Goal: Information Seeking & Learning: Learn about a topic

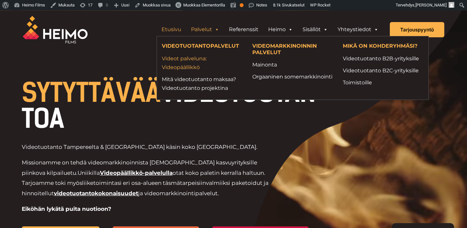
click at [193, 63] on link "Videot palveluna: Videopäällikkö" at bounding box center [202, 63] width 81 height 18
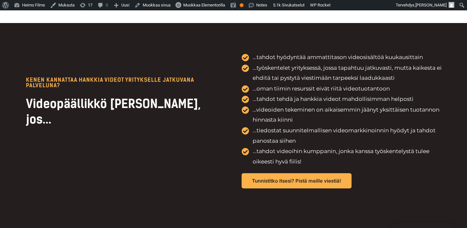
scroll to position [1464, 0]
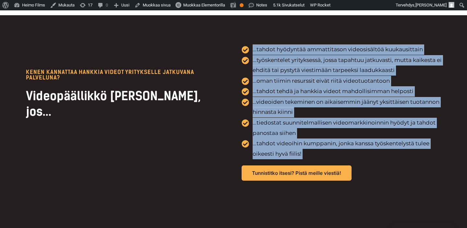
drag, startPoint x: 225, startPoint y: 40, endPoint x: 427, endPoint y: 162, distance: 236.2
click at [427, 162] on div "KENEN KANNATtAA HANKKIA VIDEOT YRITYKSELLE JATKUVANA PALVELUNA? Videopäällikkö …" at bounding box center [233, 112] width 421 height 194
click at [427, 162] on div "...tahdot hyödyntää ammattitason videosisältöä kuukausittain ...työskentelet yr…" at bounding box center [342, 112] width 203 height 136
drag, startPoint x: 427, startPoint y: 162, endPoint x: 236, endPoint y: 40, distance: 227.1
click at [236, 40] on div "KENEN KANNATtAA HANKKIA VIDEOT YRITYKSELLE JATKUVANA PALVELUNA? Videopäällikkö …" at bounding box center [233, 112] width 421 height 194
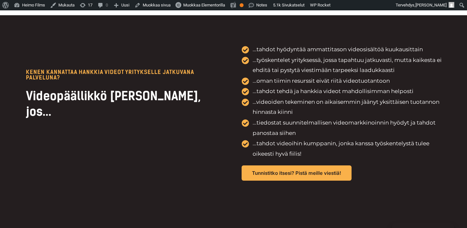
click at [236, 40] on div "KENEN KANNATtAA HANKKIA VIDEOT YRITYKSELLE JATKUVANA PALVELUNA? Videopäällikkö …" at bounding box center [233, 112] width 421 height 194
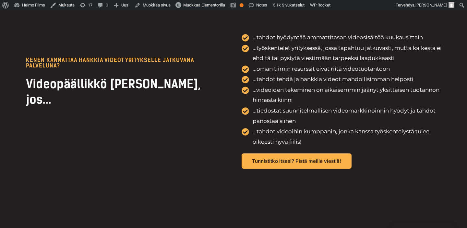
scroll to position [1478, 0]
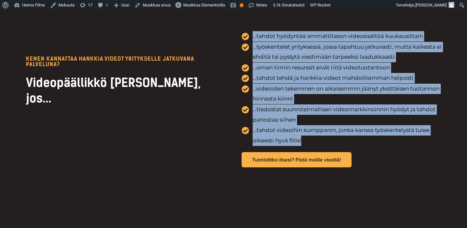
drag, startPoint x: 234, startPoint y: 36, endPoint x: 399, endPoint y: 142, distance: 195.7
click at [399, 142] on div "KENEN KANNATtAA HANKKIA VIDEOT YRITYKSELLE JATKUVANA PALVELUNA? Videopäällikkö …" at bounding box center [233, 99] width 421 height 194
click at [399, 142] on span "...tahdot videoihin kumppanin, jonka kanssa työskentelystä tulee oikeesti hyvä …" at bounding box center [347, 135] width 193 height 20
drag, startPoint x: 399, startPoint y: 142, endPoint x: 247, endPoint y: 41, distance: 182.4
click at [247, 41] on ul "...tahdot hyödyntää ammattitason videosisältöä kuukausittain ...työskentelet yr…" at bounding box center [342, 88] width 203 height 114
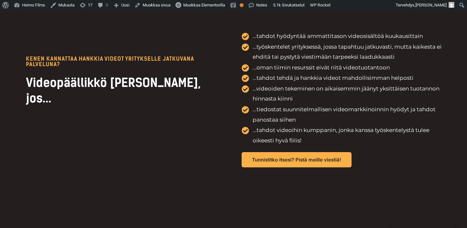
click at [224, 38] on div "KENEN KANNATtAA HANKKIA VIDEOT YRITYKSELLE JATKUVANA PALVELUNA? Videopäällikkö …" at bounding box center [233, 99] width 421 height 194
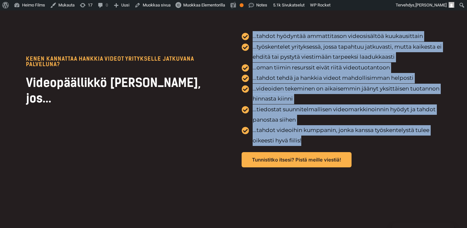
drag, startPoint x: 237, startPoint y: 43, endPoint x: 407, endPoint y: 141, distance: 196.2
click at [407, 141] on div "KENEN KANNATtAA HANKKIA VIDEOT YRITYKSELLE JATKUVANA PALVELUNA? Videopäällikkö …" at bounding box center [233, 99] width 421 height 194
click at [407, 141] on span "...tahdot videoihin kumppanin, jonka kanssa työskentelystä tulee oikeesti hyvä …" at bounding box center [347, 135] width 193 height 20
drag, startPoint x: 407, startPoint y: 141, endPoint x: 227, endPoint y: 33, distance: 209.5
click at [227, 33] on div "KENEN KANNATtAA HANKKIA VIDEOT YRITYKSELLE JATKUVANA PALVELUNA? Videopäällikkö …" at bounding box center [233, 99] width 421 height 194
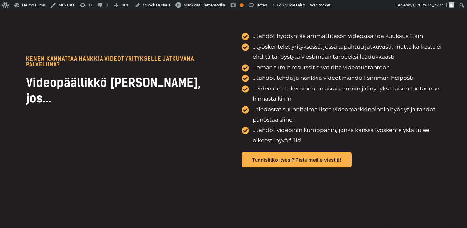
click at [227, 33] on div "KENEN KANNATtAA HANKKIA VIDEOT YRITYKSELLE JATKUVANA PALVELUNA? Videopäällikkö …" at bounding box center [233, 99] width 421 height 194
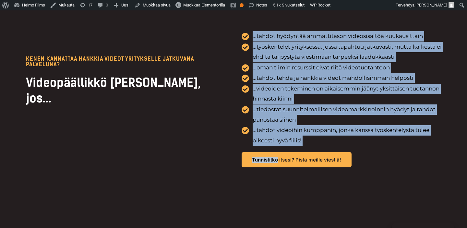
drag, startPoint x: 227, startPoint y: 33, endPoint x: 429, endPoint y: 150, distance: 233.1
click at [429, 150] on div "KENEN KANNATtAA HANKKIA VIDEOT YRITYKSELLE JATKUVANA PALVELUNA? Videopäällikkö …" at bounding box center [233, 99] width 421 height 194
click at [429, 150] on div "...tahdot hyödyntää ammattitason videosisältöä kuukausittain ...työskentelet yr…" at bounding box center [342, 99] width 203 height 136
drag, startPoint x: 385, startPoint y: 201, endPoint x: 231, endPoint y: 32, distance: 228.0
click at [231, 32] on div "Video päällikkö Videot yritykselle jatkuvana palveluna [PERSON_NAME] joskus haa…" at bounding box center [233, 222] width 467 height 3379
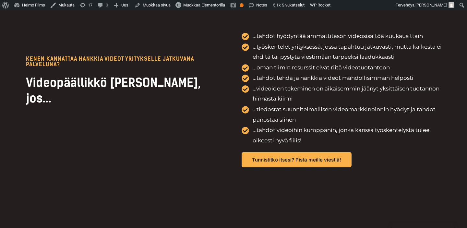
click at [231, 32] on div "KENEN KANNATtAA HANKKIA VIDEOT YRITYKSELLE JATKUVANA PALVELUNA? Videopäällikkö …" at bounding box center [233, 99] width 421 height 194
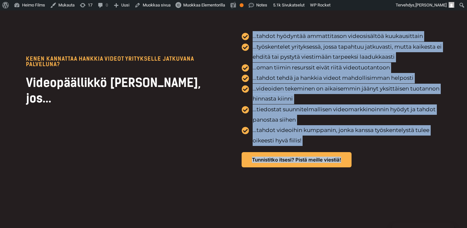
drag, startPoint x: 231, startPoint y: 32, endPoint x: 396, endPoint y: 193, distance: 229.9
click at [396, 193] on div "KENEN KANNATtAA HANKKIA VIDEOT YRITYKSELLE JATKUVANA PALVELUNA? Videopäällikkö …" at bounding box center [233, 99] width 421 height 194
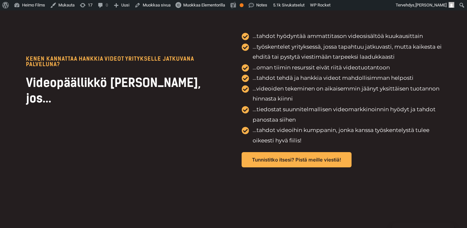
click at [395, 193] on div "KENEN KANNATtAA HANKKIA VIDEOT YRITYKSELLE JATKUVANA PALVELUNA? Videopäällikkö …" at bounding box center [233, 99] width 421 height 194
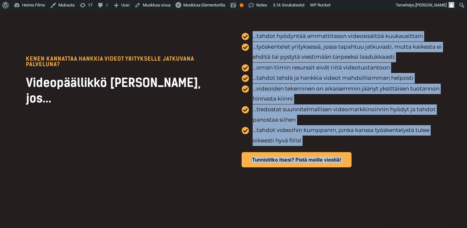
drag, startPoint x: 395, startPoint y: 193, endPoint x: 228, endPoint y: 28, distance: 234.9
click at [228, 28] on div "KENEN KANNATtAA HANKKIA VIDEOT YRITYKSELLE JATKUVANA PALVELUNA? Videopäällikkö …" at bounding box center [233, 99] width 421 height 194
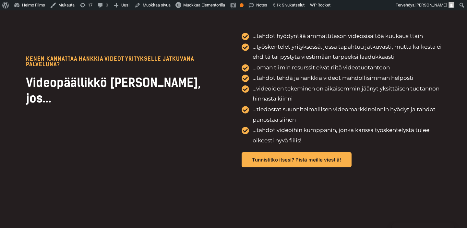
click at [228, 38] on div "KENEN KANNATtAA HANKKIA VIDEOT YRITYKSELLE JATKUVANA PALVELUNA? Videopäällikkö …" at bounding box center [233, 99] width 421 height 194
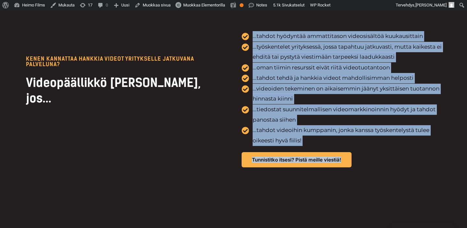
drag, startPoint x: 227, startPoint y: 34, endPoint x: 368, endPoint y: 188, distance: 208.0
click at [367, 189] on div "KENEN KANNATtAA HANKKIA VIDEOT YRITYKSELLE JATKUVANA PALVELUNA? Videopäällikkö …" at bounding box center [233, 99] width 421 height 194
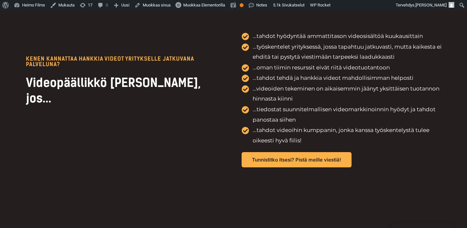
click at [368, 188] on div "KENEN KANNATtAA HANKKIA VIDEOT YRITYKSELLE JATKUVANA PALVELUNA? Videopäällikkö …" at bounding box center [233, 99] width 421 height 194
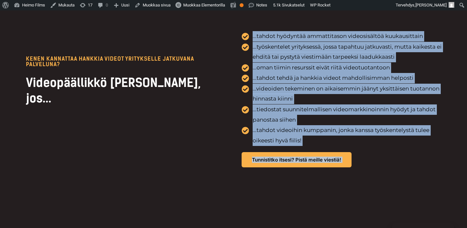
drag, startPoint x: 368, startPoint y: 188, endPoint x: 221, endPoint y: 40, distance: 208.3
click at [221, 40] on div "KENEN KANNATtAA HANKKIA VIDEOT YRITYKSELLE JATKUVANA PALVELUNA? Videopäällikkö …" at bounding box center [233, 99] width 421 height 194
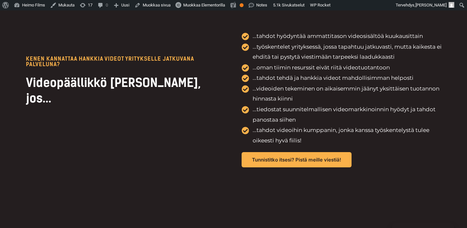
click at [224, 39] on div "KENEN KANNATtAA HANKKIA VIDEOT YRITYKSELLE JATKUVANA PALVELUNA? Videopäällikkö …" at bounding box center [233, 99] width 421 height 194
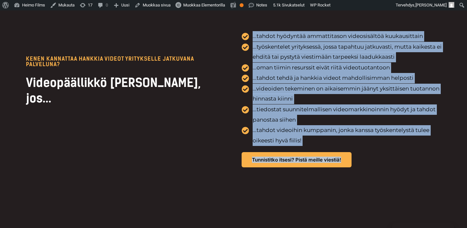
drag, startPoint x: 224, startPoint y: 39, endPoint x: 378, endPoint y: 185, distance: 212.3
click at [378, 185] on div "KENEN KANNATtAA HANKKIA VIDEOT YRITYKSELLE JATKUVANA PALVELUNA? Videopäällikkö …" at bounding box center [233, 99] width 421 height 194
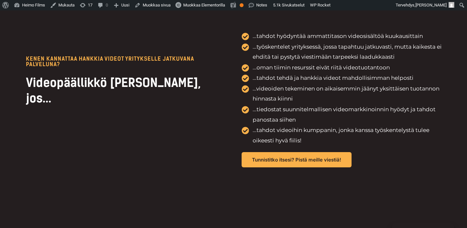
click at [378, 189] on div "KENEN KANNATtAA HANKKIA VIDEOT YRITYKSELLE JATKUVANA PALVELUNA? Videopäällikkö …" at bounding box center [233, 99] width 421 height 194
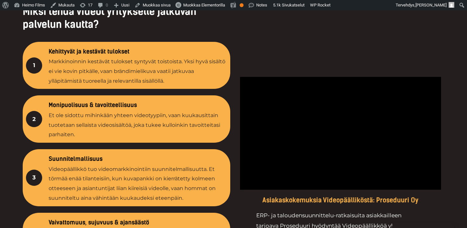
scroll to position [888, 0]
